Goal: Information Seeking & Learning: Learn about a topic

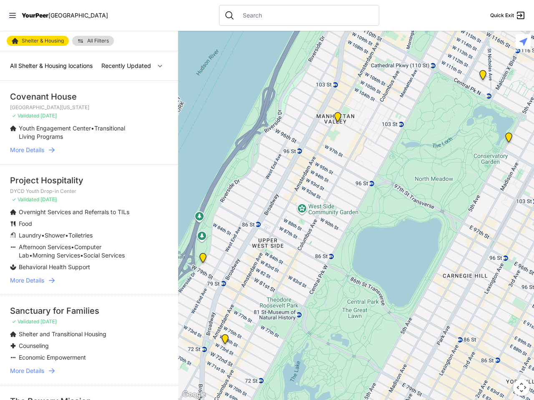
click at [13, 15] on icon at bounding box center [12, 15] width 7 height 5
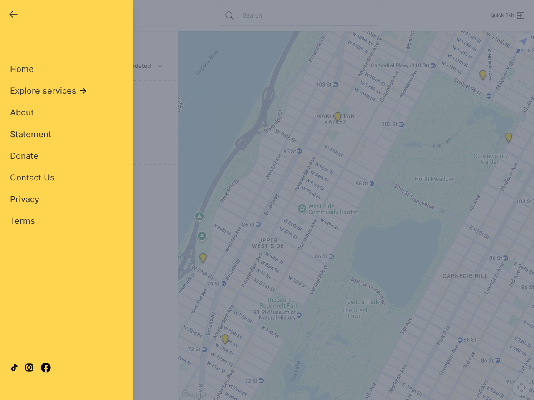
click at [356, 216] on div "Close panel YourPeer [GEOGRAPHIC_DATA] Quick Exit Single Adult Families Soup Ki…" at bounding box center [267, 200] width 534 height 400
click at [203, 260] on div "Close panel YourPeer [GEOGRAPHIC_DATA] Quick Exit Single Adult Families Soup Ki…" at bounding box center [267, 200] width 534 height 400
click at [225, 341] on div "Close panel YourPeer [GEOGRAPHIC_DATA] Quick Exit Single Adult Families Soup Ki…" at bounding box center [267, 200] width 534 height 400
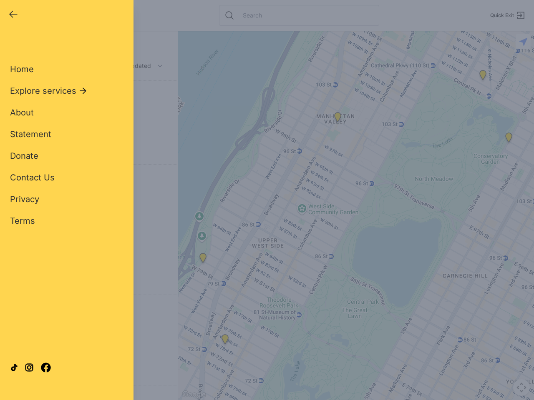
click at [337, 119] on div "Close panel YourPeer [GEOGRAPHIC_DATA] Quick Exit Single Adult Families Soup Ki…" at bounding box center [267, 200] width 534 height 400
click at [508, 139] on div "Close panel YourPeer [GEOGRAPHIC_DATA] Quick Exit Single Adult Families Soup Ki…" at bounding box center [267, 200] width 534 height 400
click at [482, 77] on div "Close panel YourPeer [GEOGRAPHIC_DATA] Quick Exit Single Adult Families Soup Ki…" at bounding box center [267, 200] width 534 height 400
click at [521, 388] on div "Close panel YourPeer [GEOGRAPHIC_DATA] Quick Exit Single Adult Families Soup Ki…" at bounding box center [267, 200] width 534 height 400
